Goal: Task Accomplishment & Management: Use online tool/utility

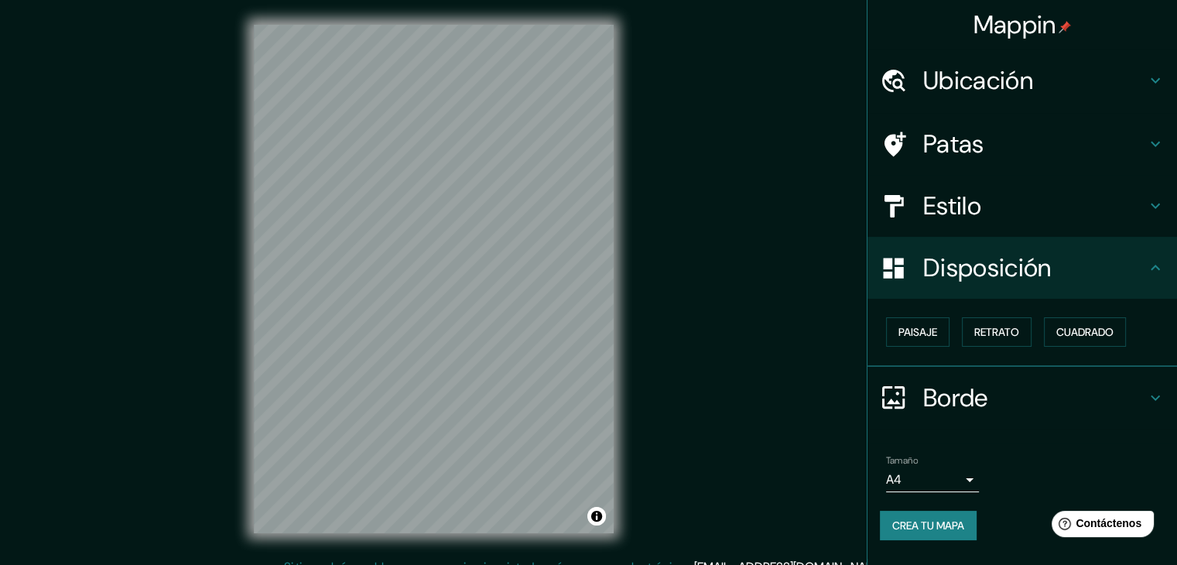
click at [994, 219] on h4 "Estilo" at bounding box center [1034, 205] width 223 height 31
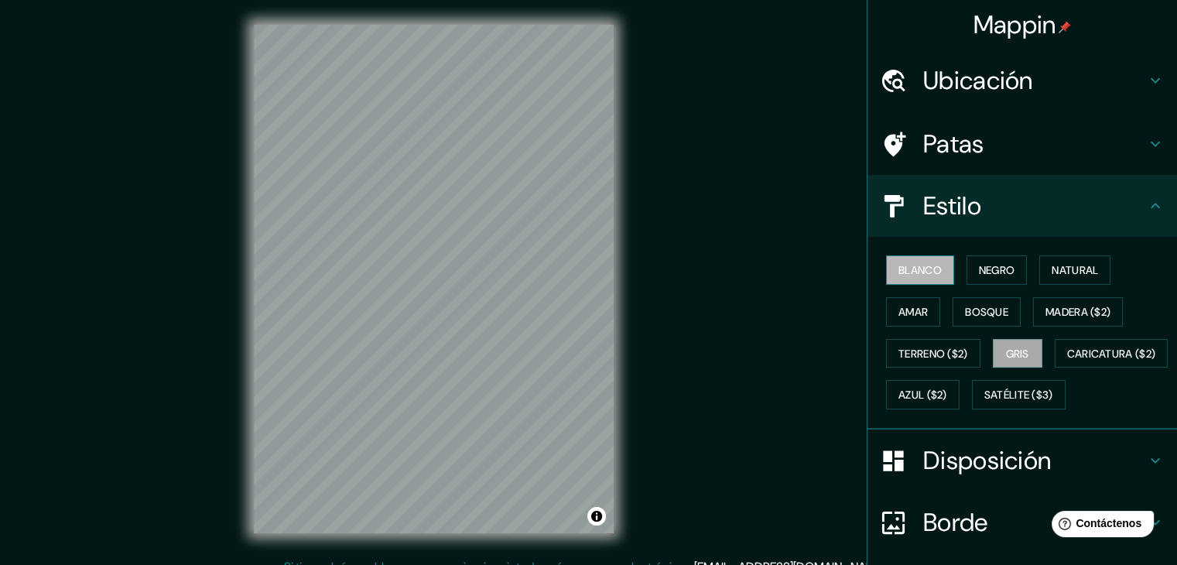
click at [886, 259] on button "Blanco" at bounding box center [920, 269] width 68 height 29
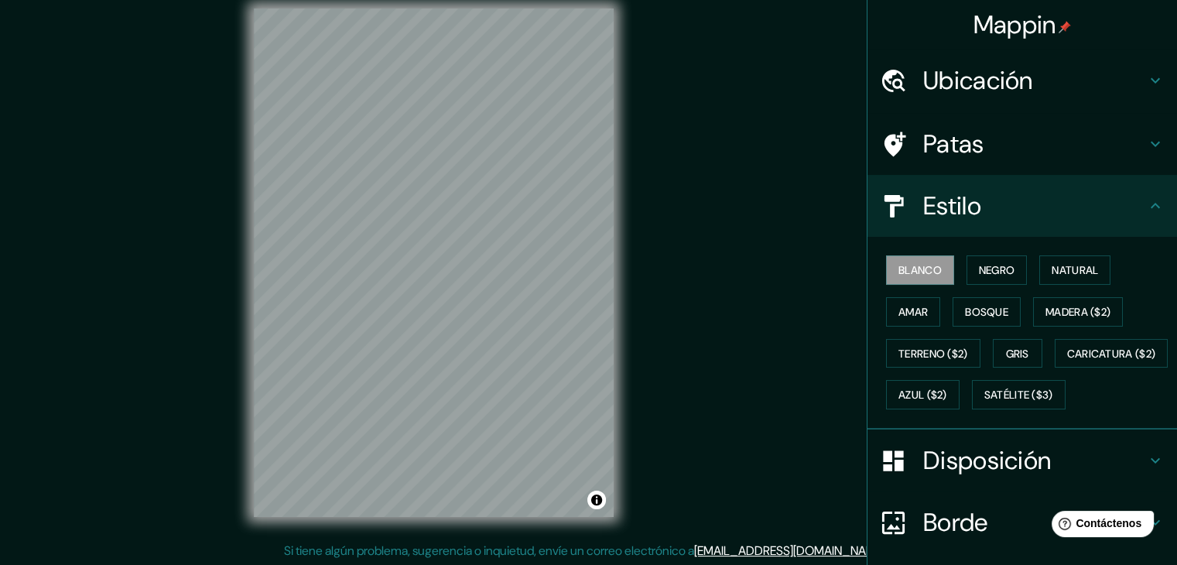
scroll to position [18, 0]
click at [957, 477] on font "Disposición" at bounding box center [987, 460] width 128 height 33
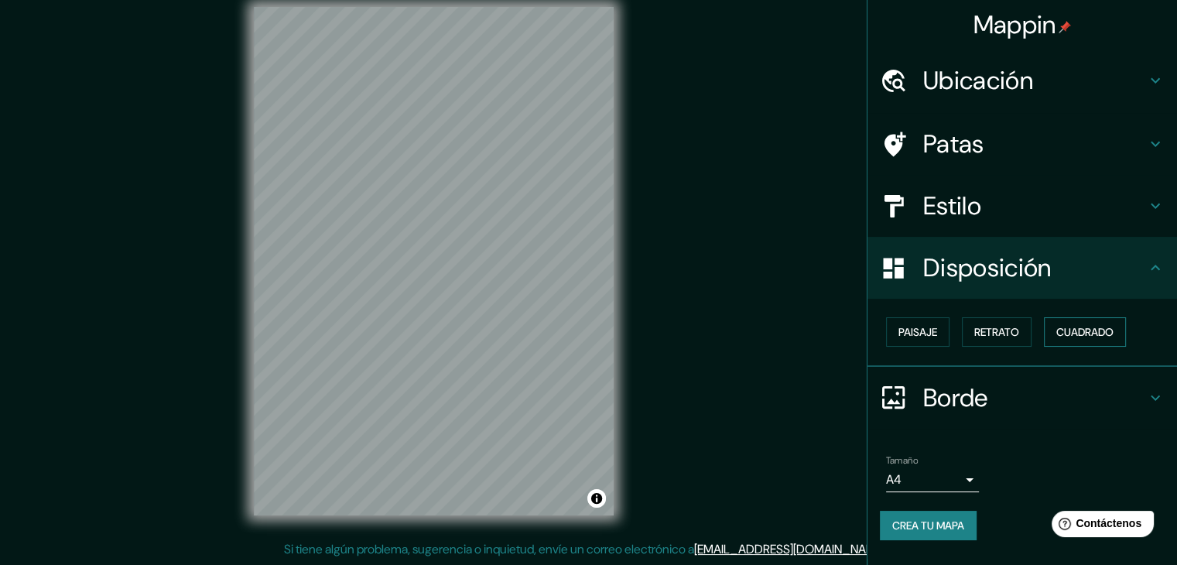
click at [1098, 335] on font "Cuadrado" at bounding box center [1084, 332] width 57 height 14
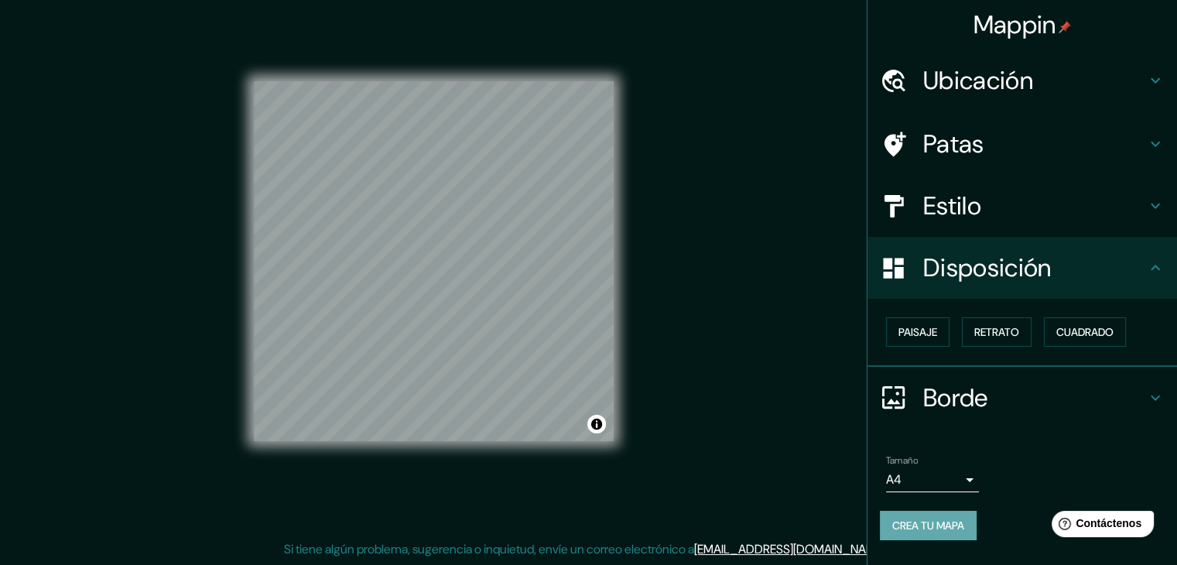
click at [941, 519] on font "Crea tu mapa" at bounding box center [928, 526] width 72 height 14
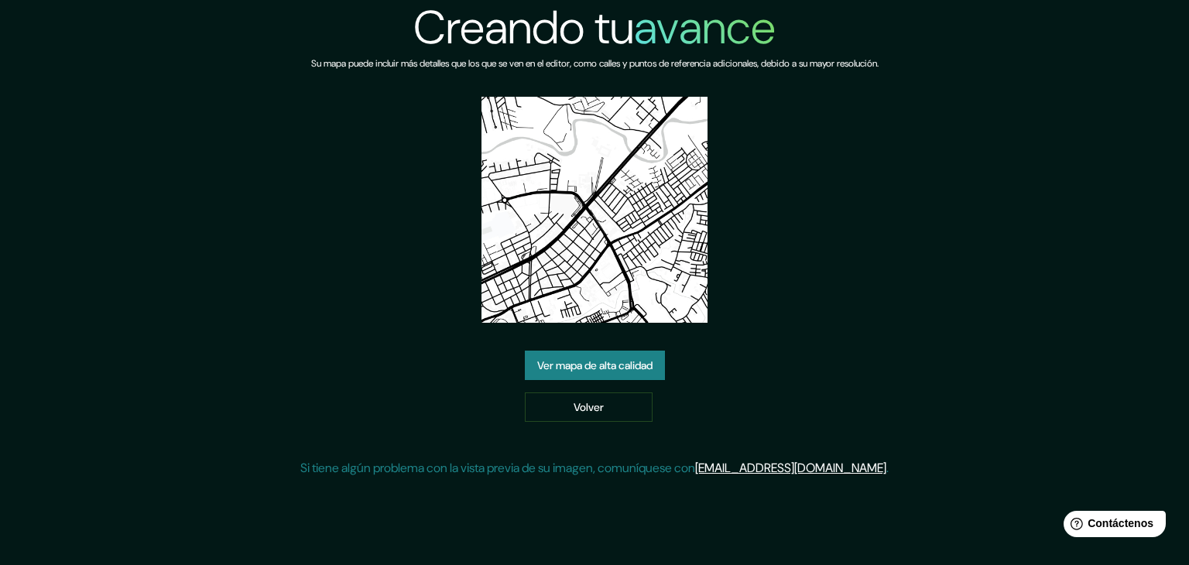
click at [622, 289] on img at bounding box center [594, 210] width 226 height 226
drag, startPoint x: 710, startPoint y: 182, endPoint x: 626, endPoint y: 190, distance: 83.9
click at [700, 184] on div "Creando tu avance Su mapa puede incluir más detalles que los que se ven en el e…" at bounding box center [594, 245] width 588 height 490
click at [625, 190] on img at bounding box center [594, 210] width 226 height 226
click at [554, 372] on font "Ver mapa de alta calidad" at bounding box center [594, 365] width 115 height 20
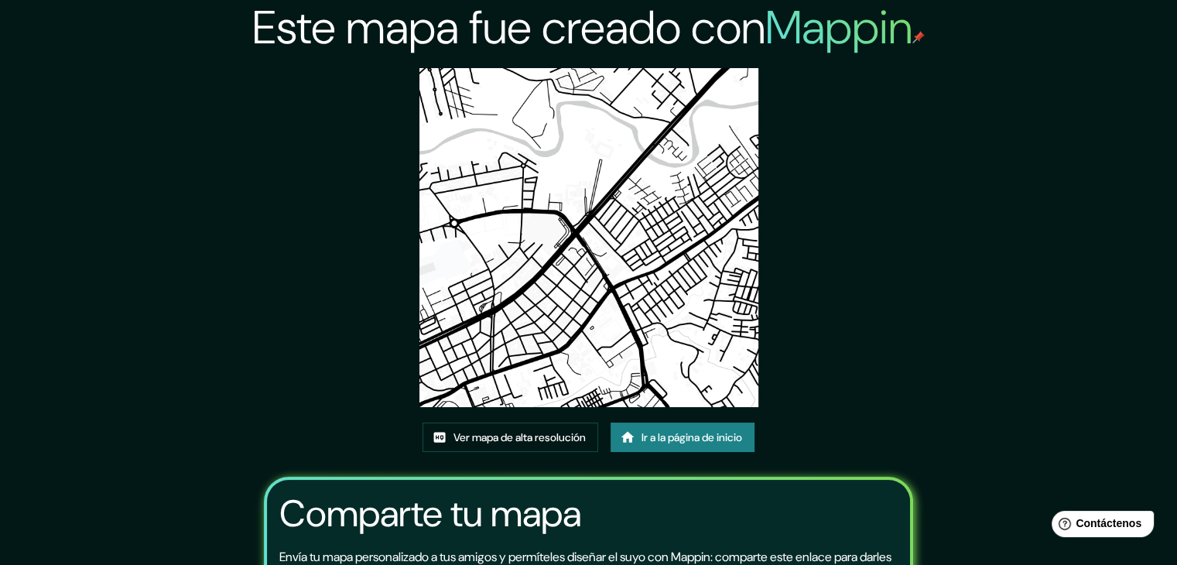
click at [618, 266] on img at bounding box center [588, 237] width 339 height 339
click at [602, 237] on img at bounding box center [588, 237] width 339 height 339
click at [643, 208] on img at bounding box center [588, 237] width 339 height 339
click at [642, 208] on img at bounding box center [588, 237] width 339 height 339
click at [551, 450] on link "Ver mapa de alta resolución" at bounding box center [511, 437] width 176 height 29
